Goal: Information Seeking & Learning: Learn about a topic

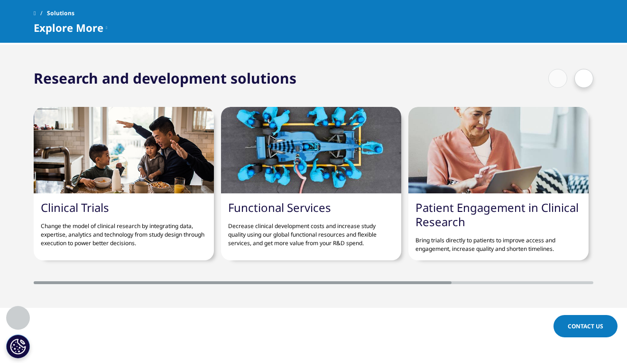
scroll to position [522, 0]
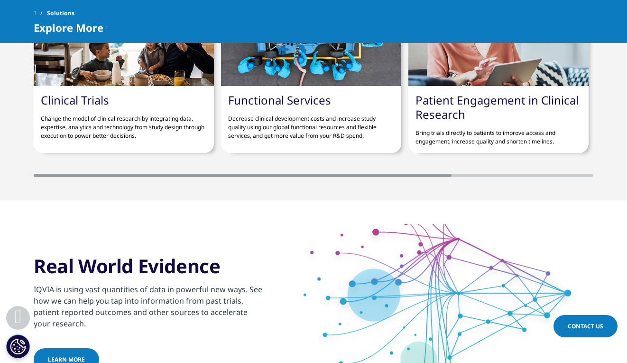
click at [279, 99] on link "Functional Services" at bounding box center [279, 100] width 103 height 16
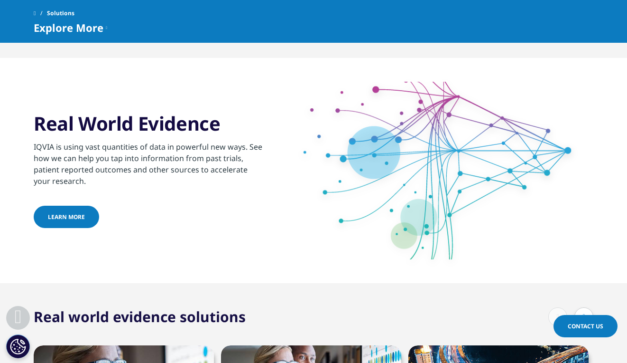
scroll to position [902, 0]
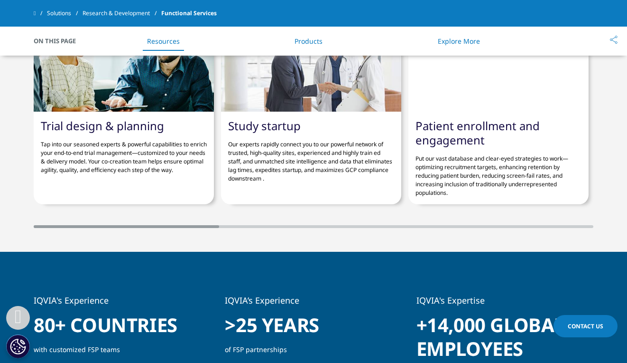
scroll to position [1398, 0]
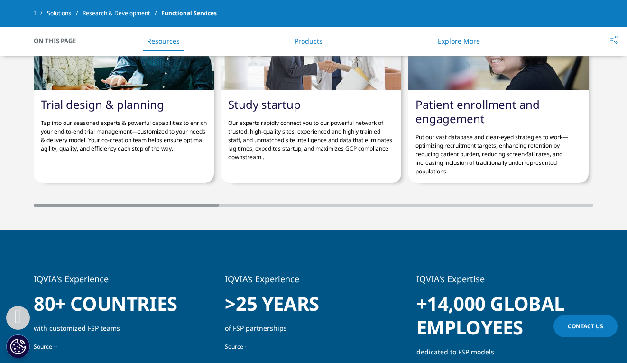
click at [136, 99] on link "Trial design & planning" at bounding box center [102, 104] width 123 height 16
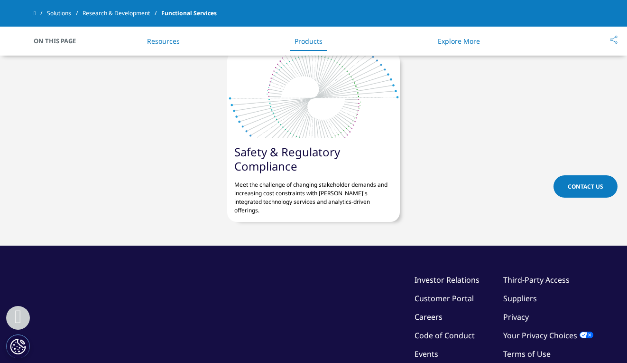
scroll to position [2860, 0]
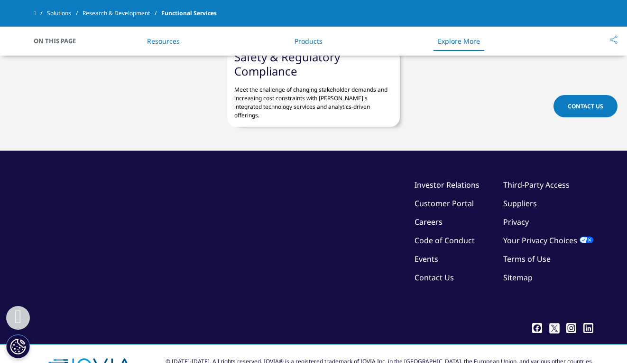
click at [436, 216] on link "Careers" at bounding box center [429, 221] width 28 height 10
